Goal: Transaction & Acquisition: Download file/media

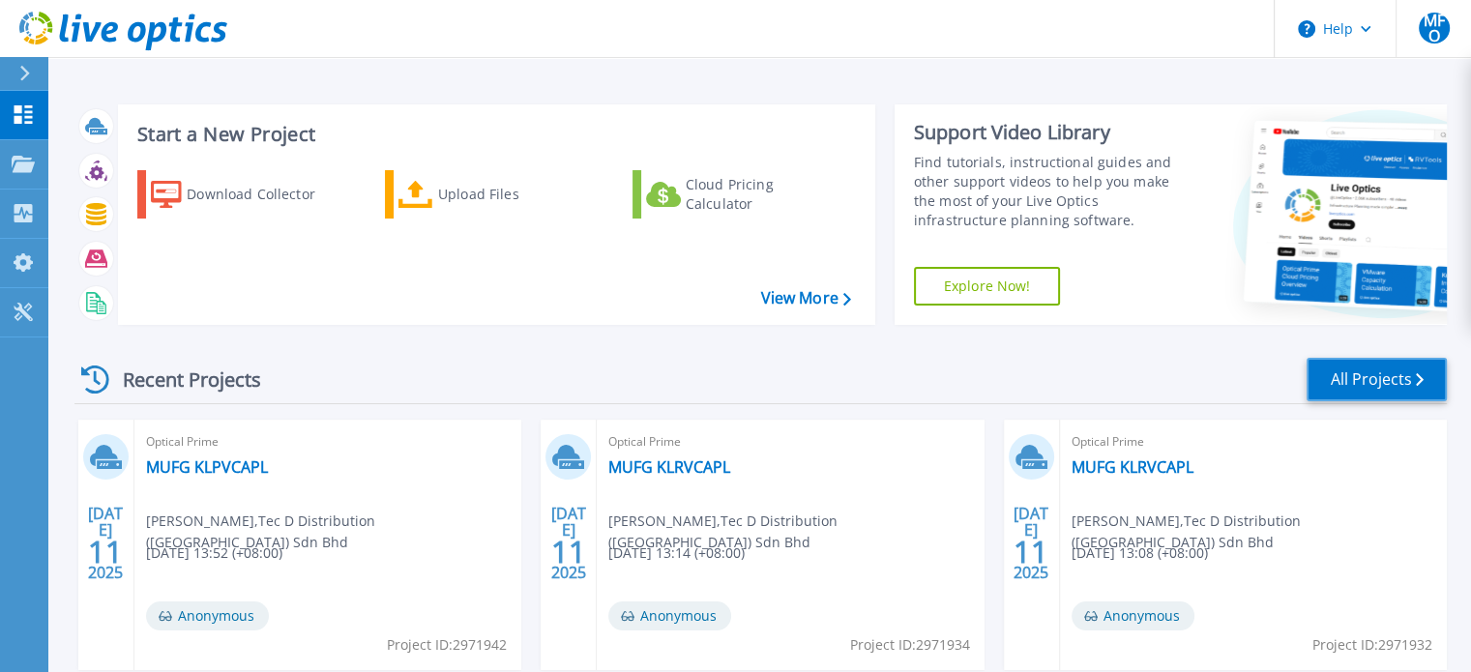
click at [1385, 378] on link "All Projects" at bounding box center [1377, 380] width 140 height 44
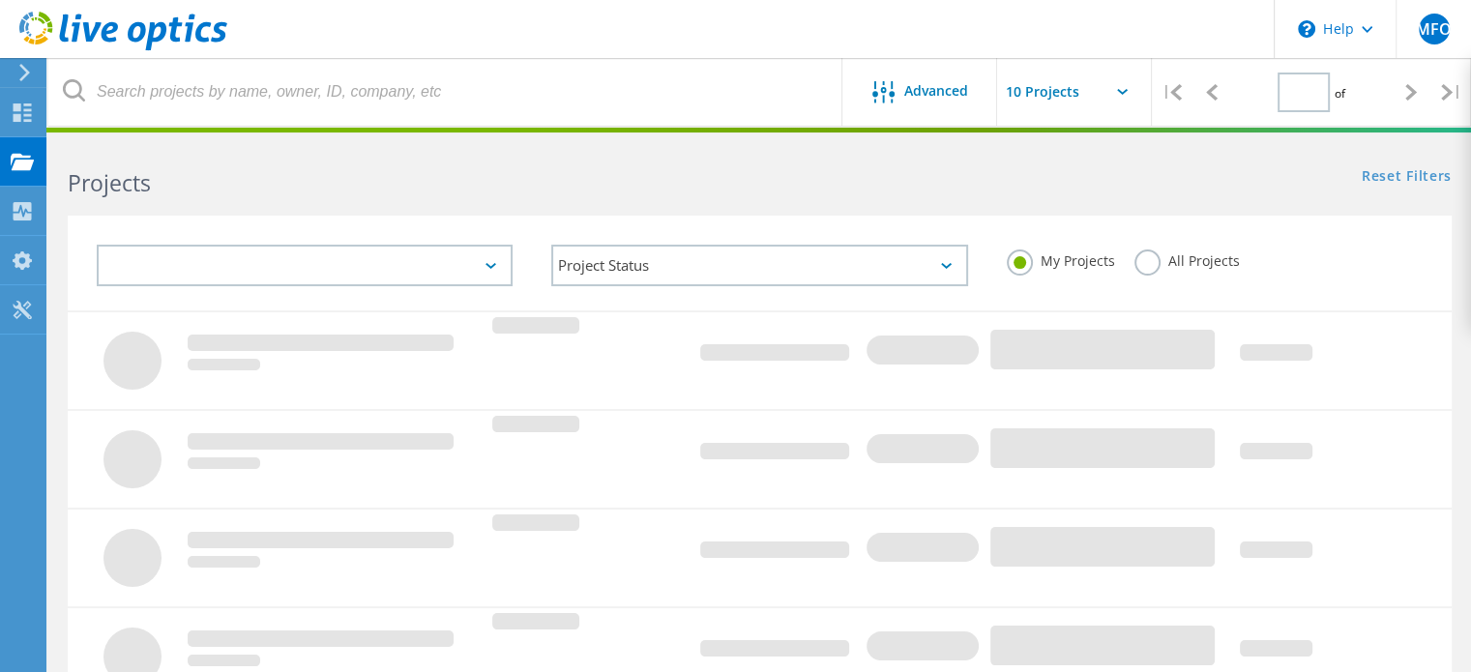
type input "1"
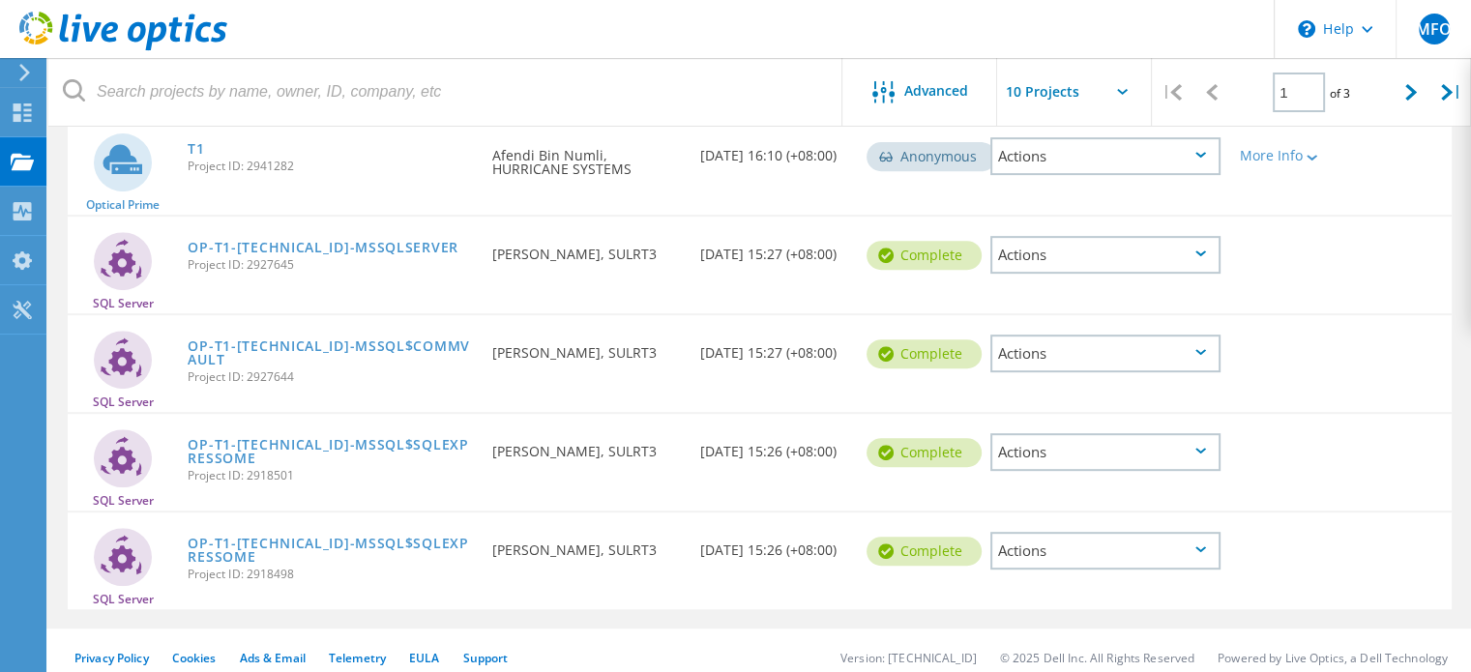
scroll to position [776, 0]
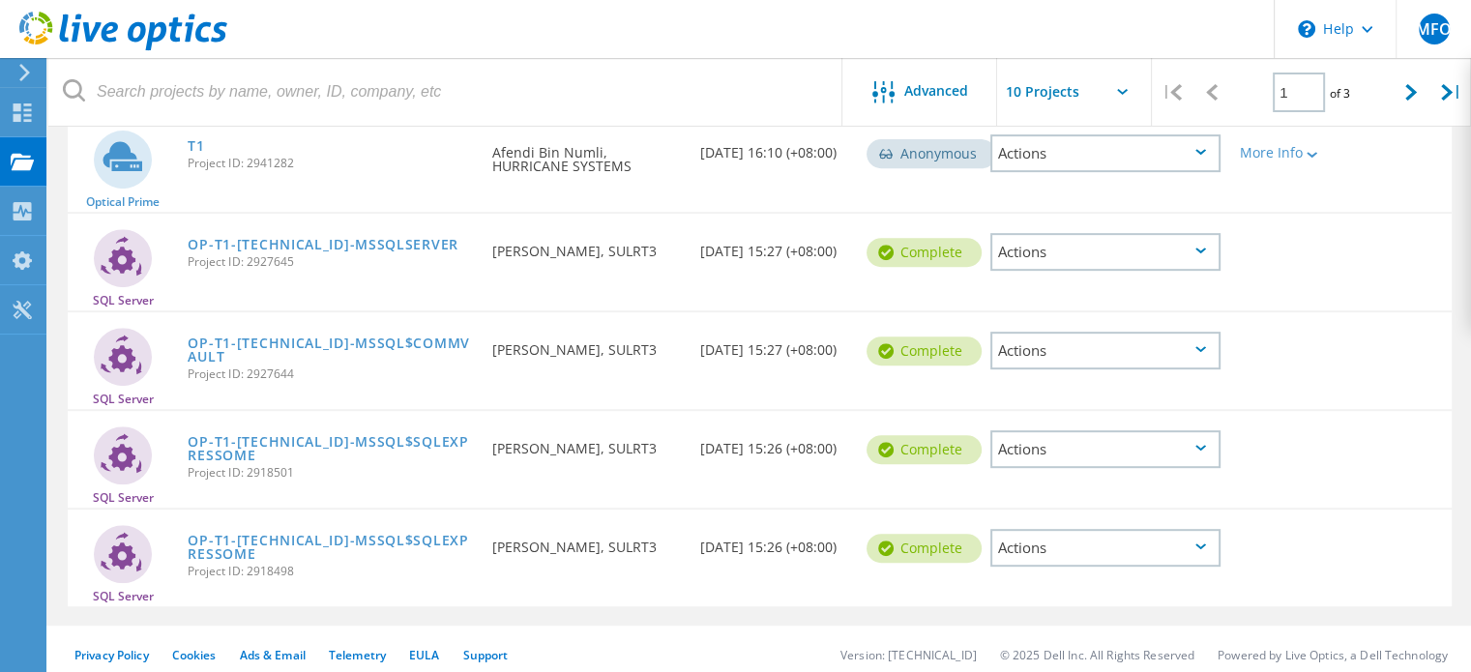
drag, startPoint x: 1484, startPoint y: 239, endPoint x: 1401, endPoint y: 579, distance: 350.4
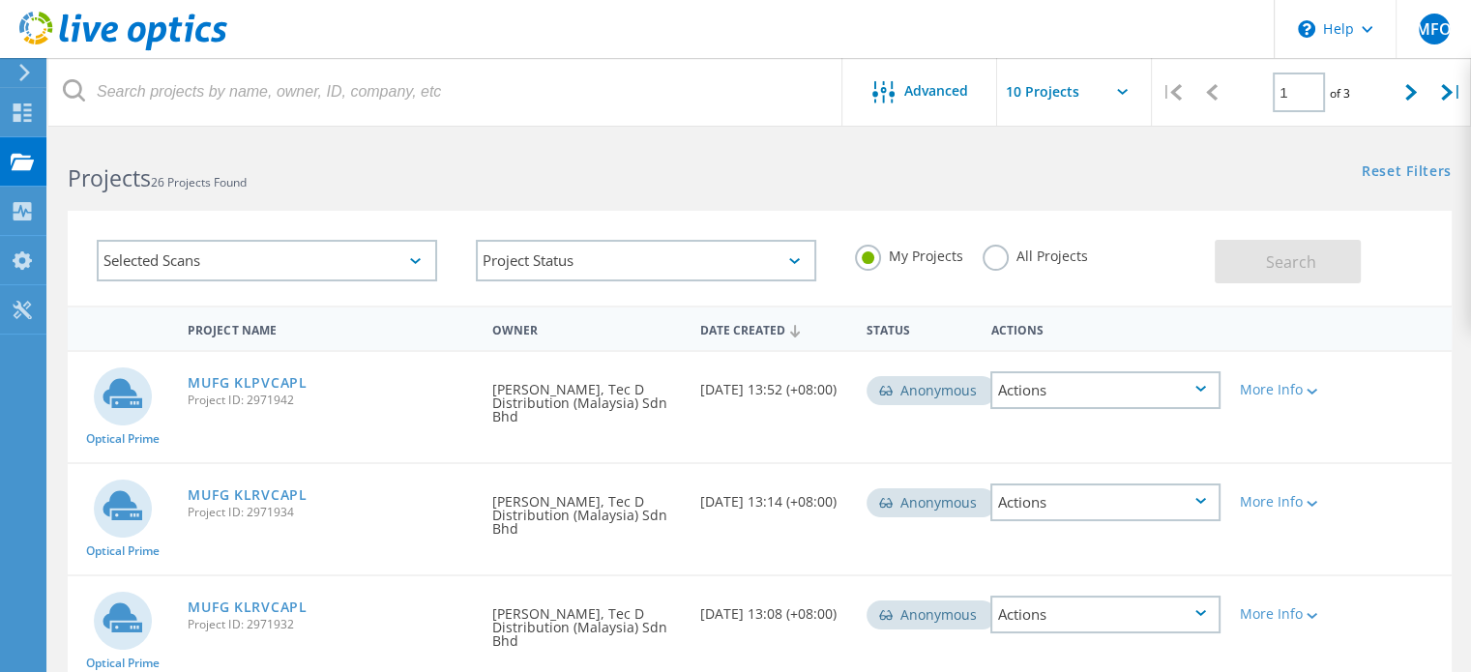
scroll to position [0, 0]
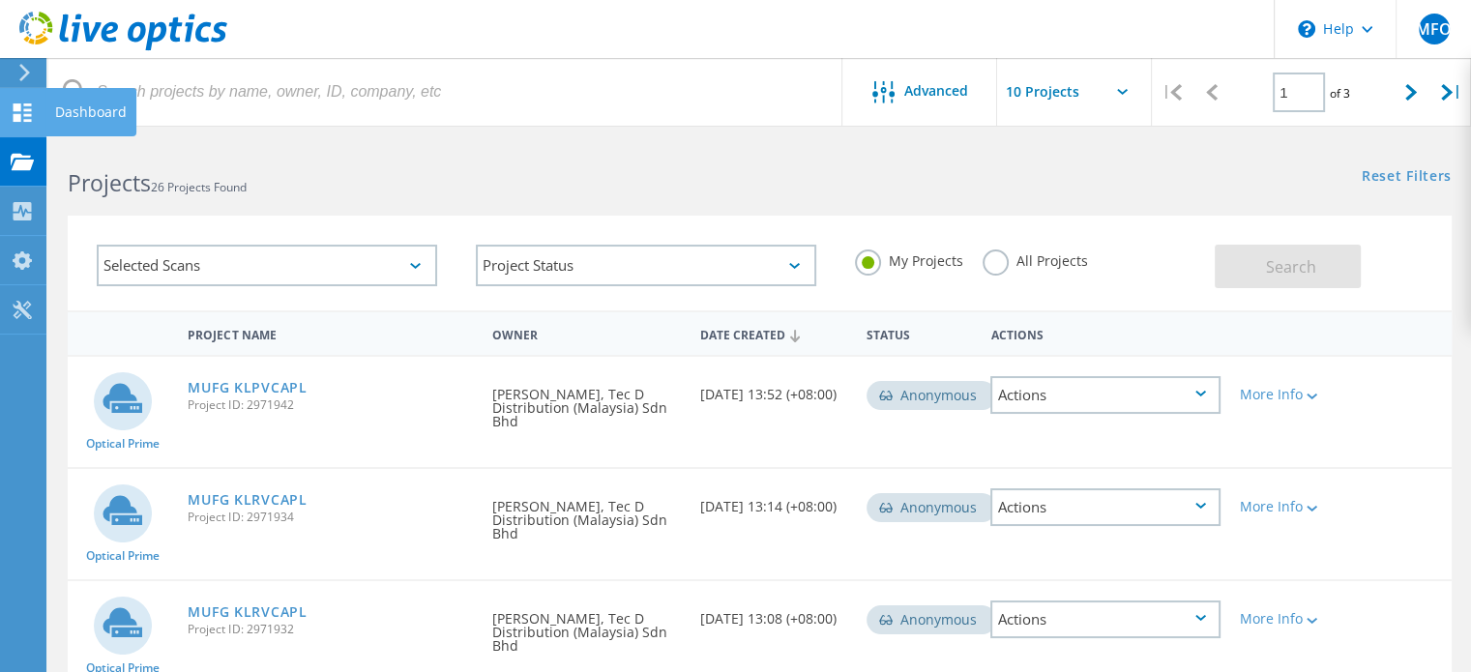
click at [0, 0] on div "Dashboard" at bounding box center [0, 0] width 0 height 0
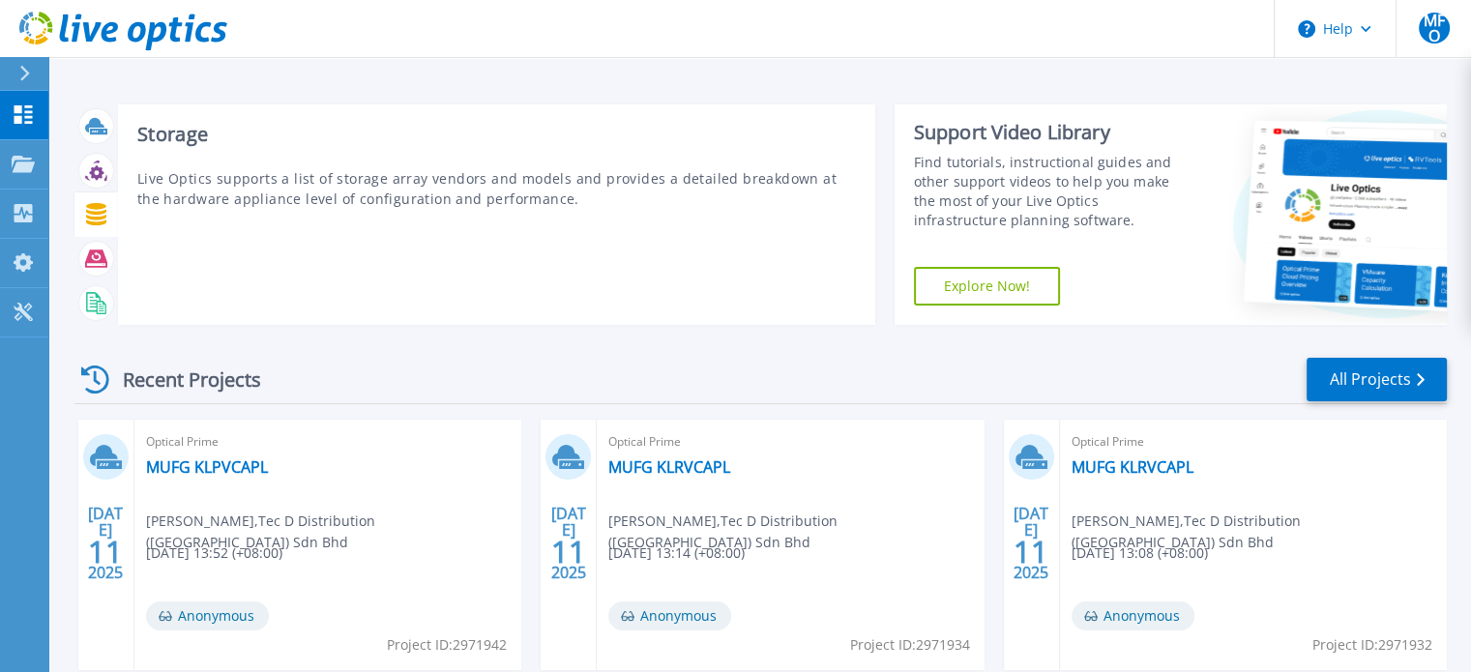
click at [100, 208] on icon at bounding box center [96, 214] width 20 height 22
click at [95, 220] on icon at bounding box center [96, 214] width 20 height 22
click at [104, 259] on icon at bounding box center [96, 258] width 22 height 17
click at [90, 196] on div at bounding box center [96, 214] width 44 height 44
click at [93, 270] on div at bounding box center [96, 259] width 34 height 34
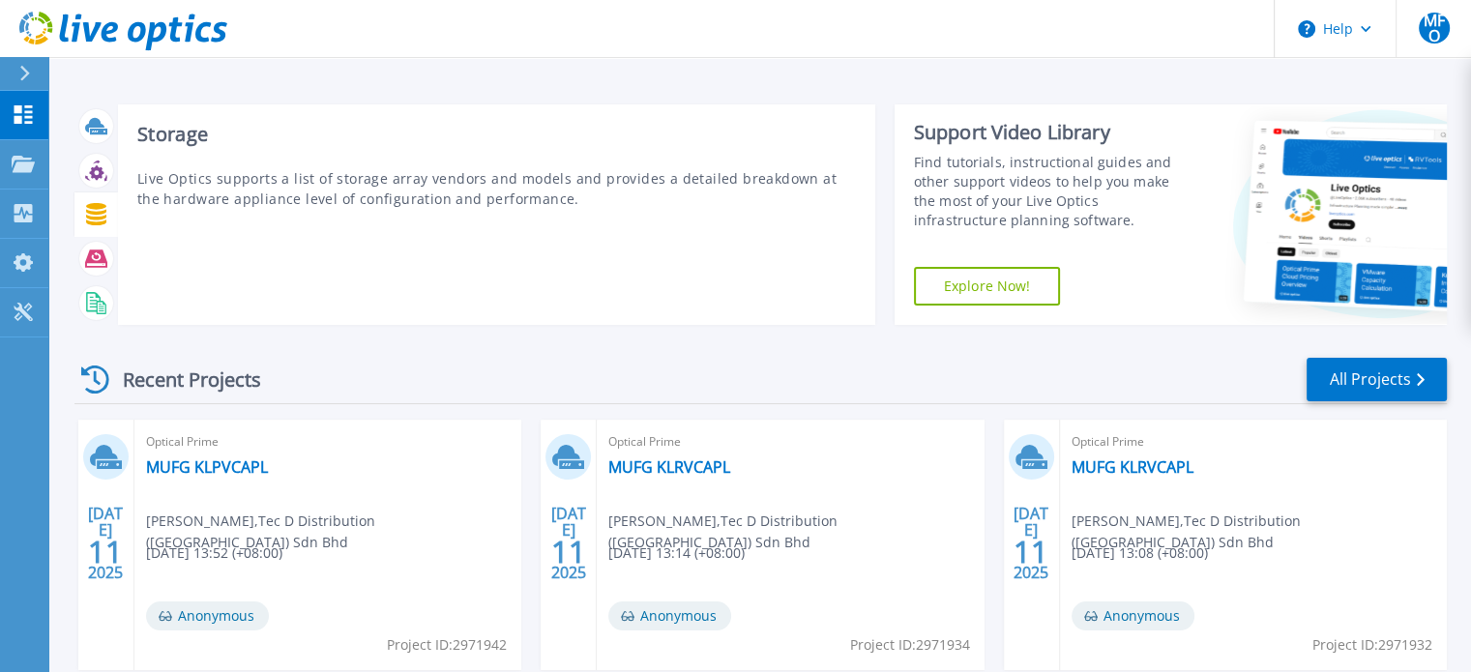
click at [97, 207] on icon at bounding box center [96, 214] width 20 height 22
click at [99, 220] on icon at bounding box center [96, 214] width 22 height 22
click at [100, 215] on icon at bounding box center [96, 214] width 20 height 22
click at [89, 200] on div at bounding box center [96, 214] width 34 height 34
click at [98, 205] on icon at bounding box center [96, 214] width 20 height 22
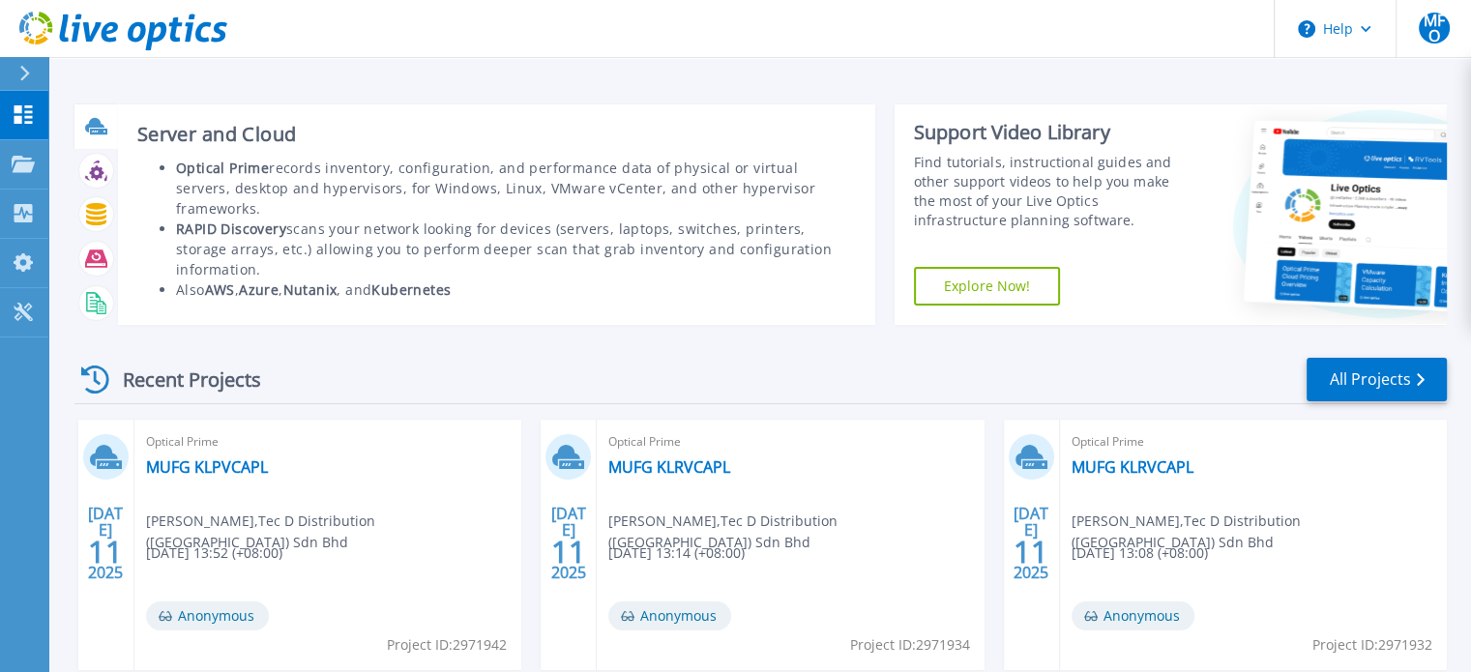
click at [92, 123] on icon at bounding box center [94, 125] width 19 height 15
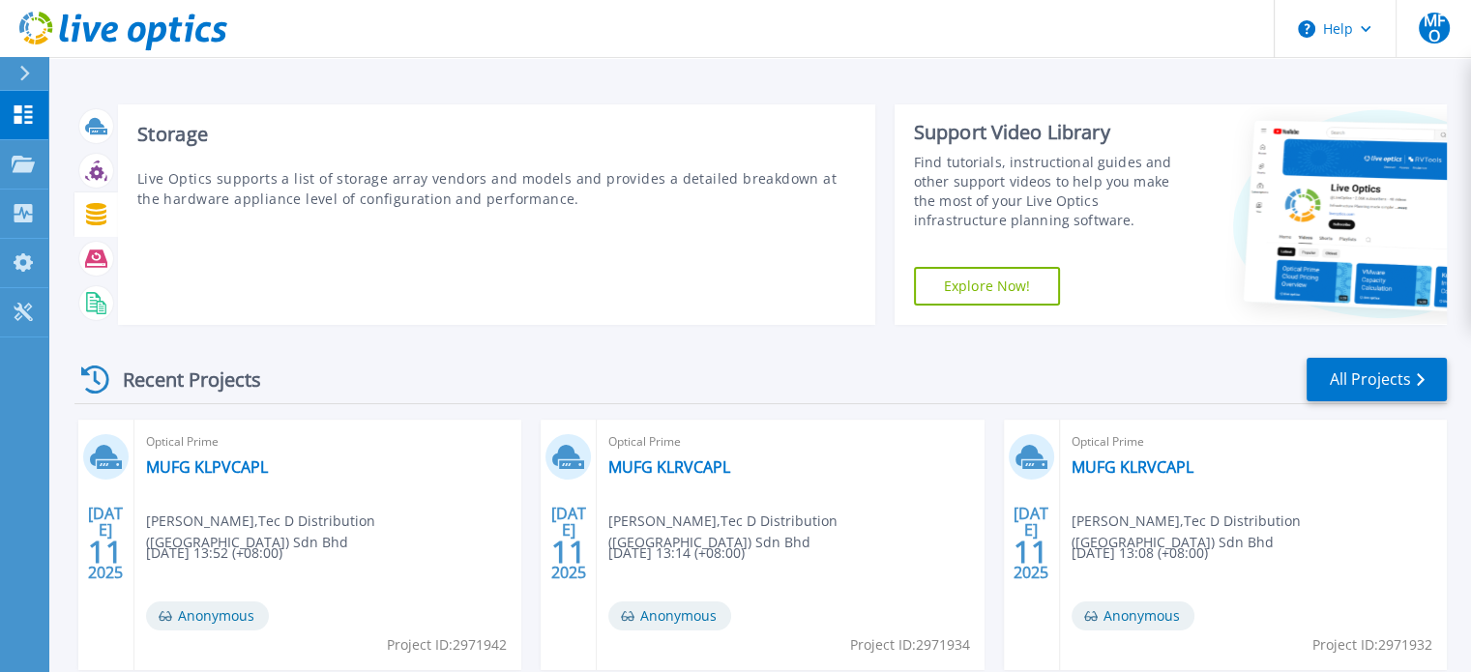
click at [97, 224] on icon at bounding box center [96, 214] width 20 height 22
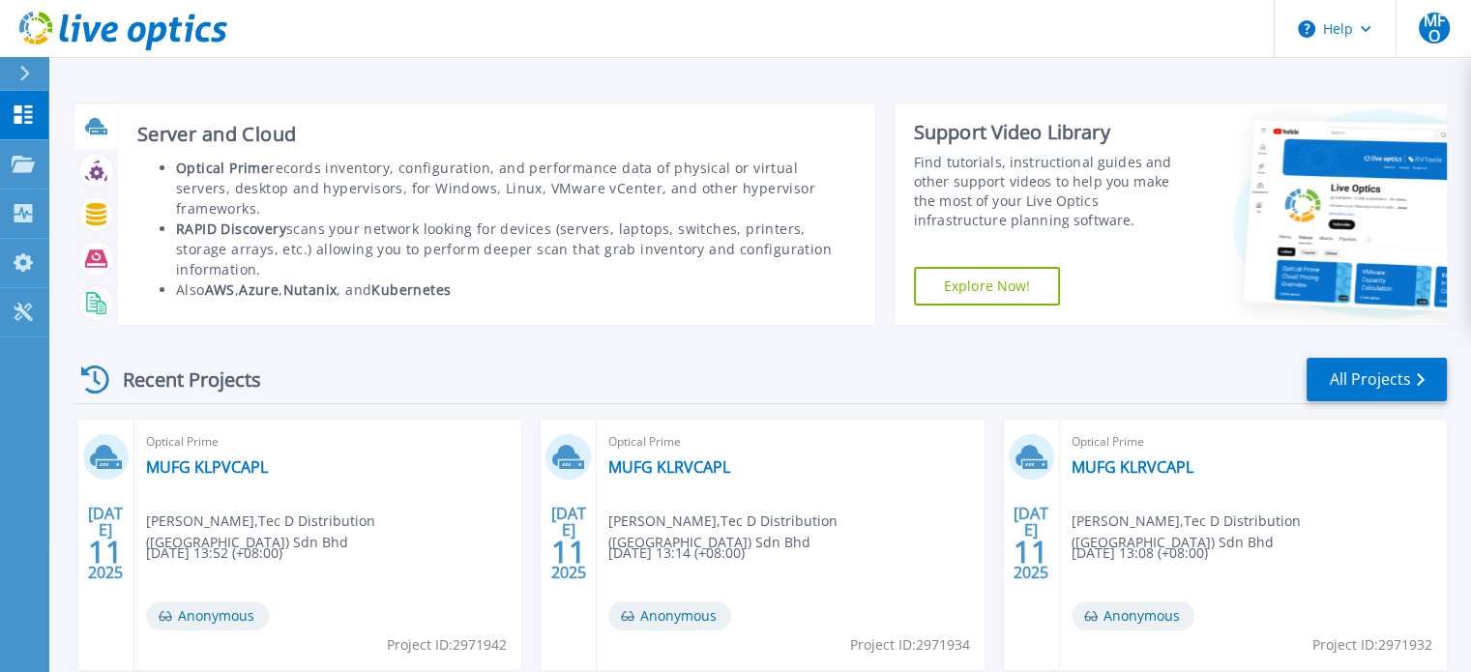
click at [249, 145] on h3 "Server and Cloud" at bounding box center [496, 134] width 719 height 21
click at [90, 121] on icon at bounding box center [94, 125] width 19 height 15
click at [110, 123] on div at bounding box center [96, 126] width 34 height 34
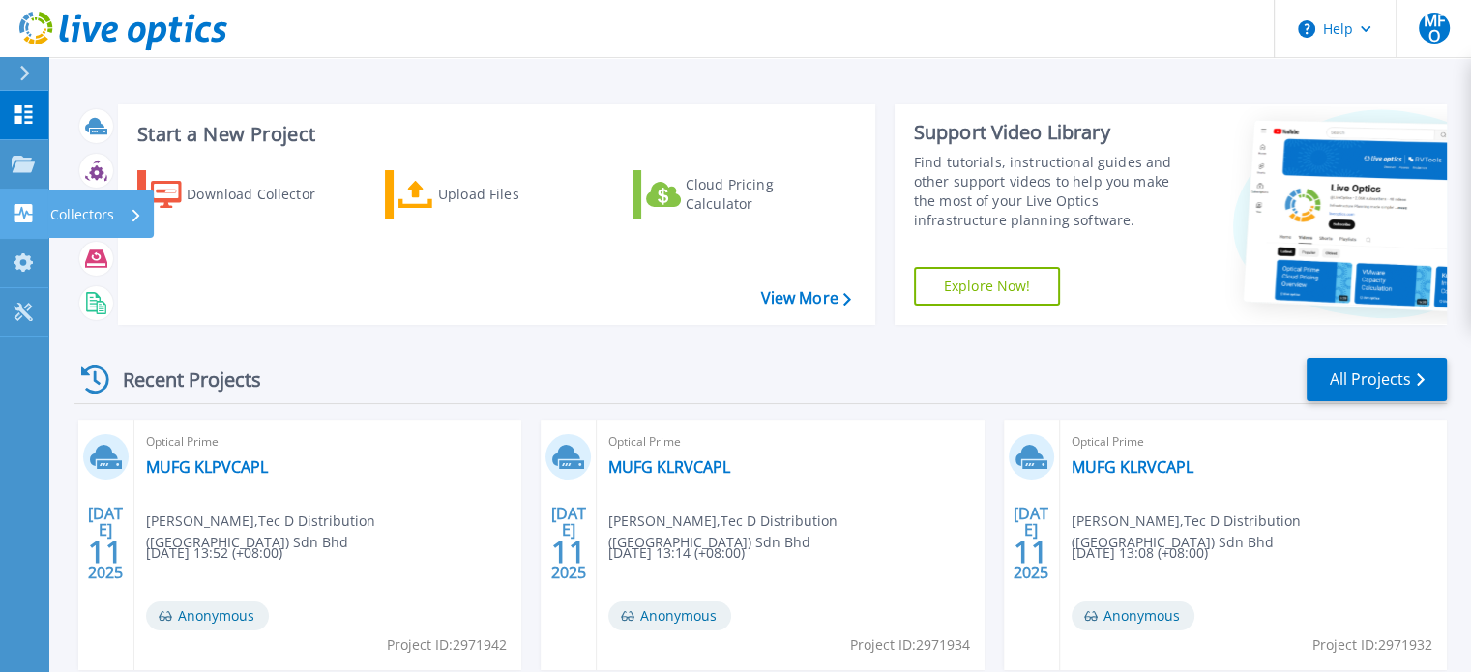
click at [27, 212] on icon at bounding box center [23, 213] width 23 height 18
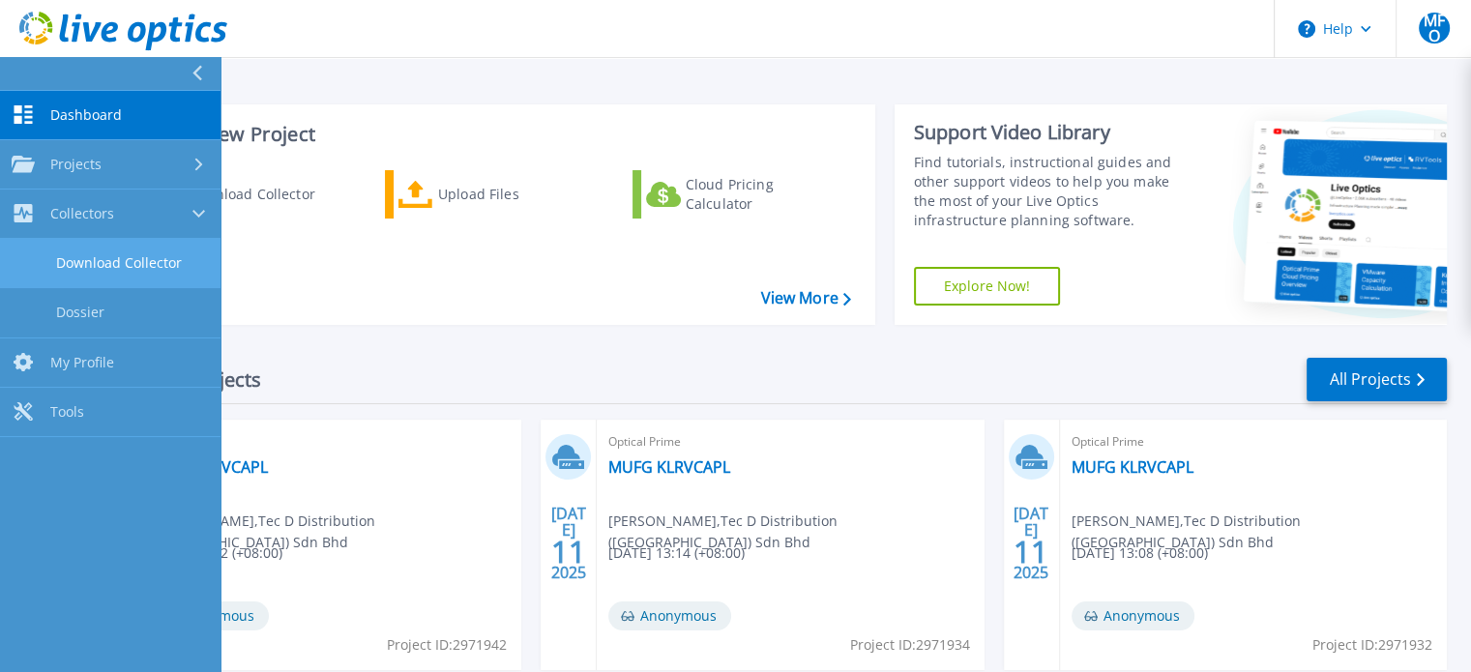
click at [160, 243] on link "Download Collector" at bounding box center [110, 263] width 220 height 49
